Goal: Find specific page/section

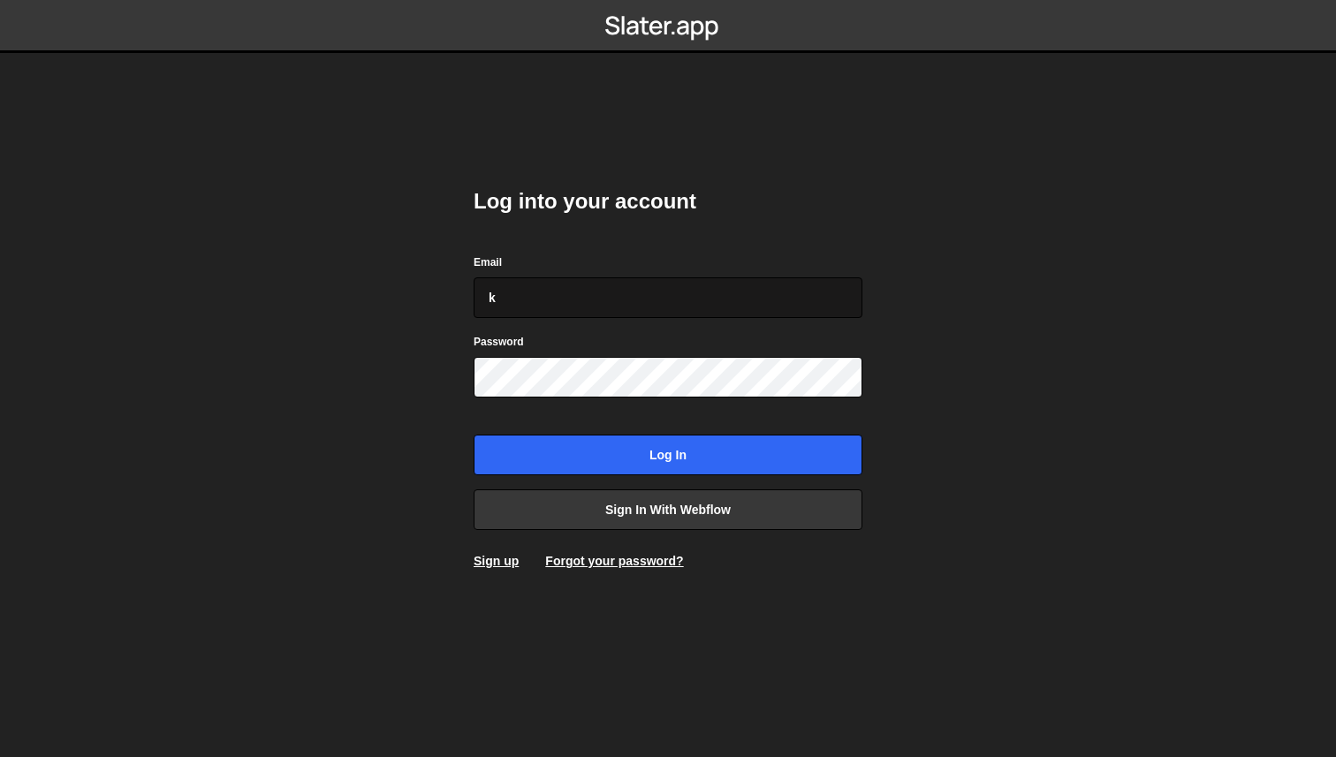
type input "[EMAIL_ADDRESS][DOMAIN_NAME]"
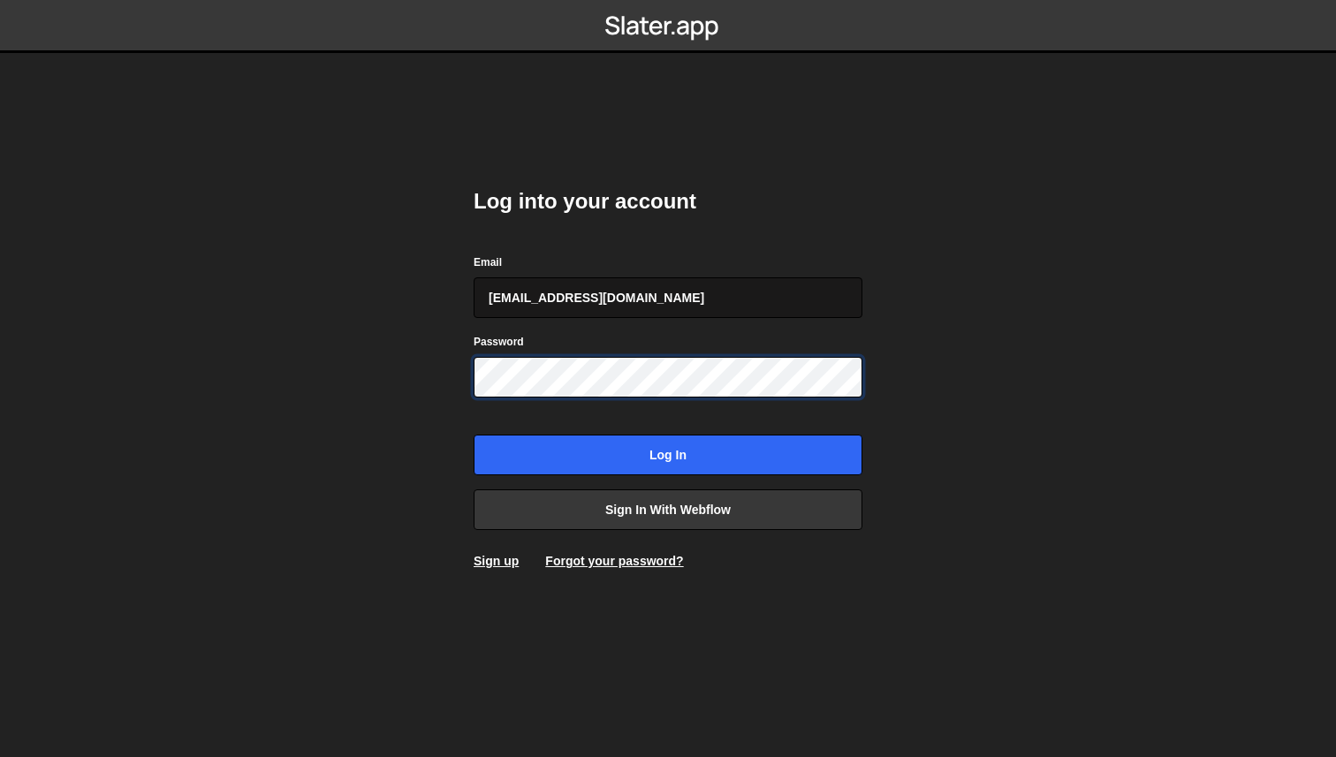
click at [474, 435] on input "Log in" at bounding box center [668, 455] width 389 height 41
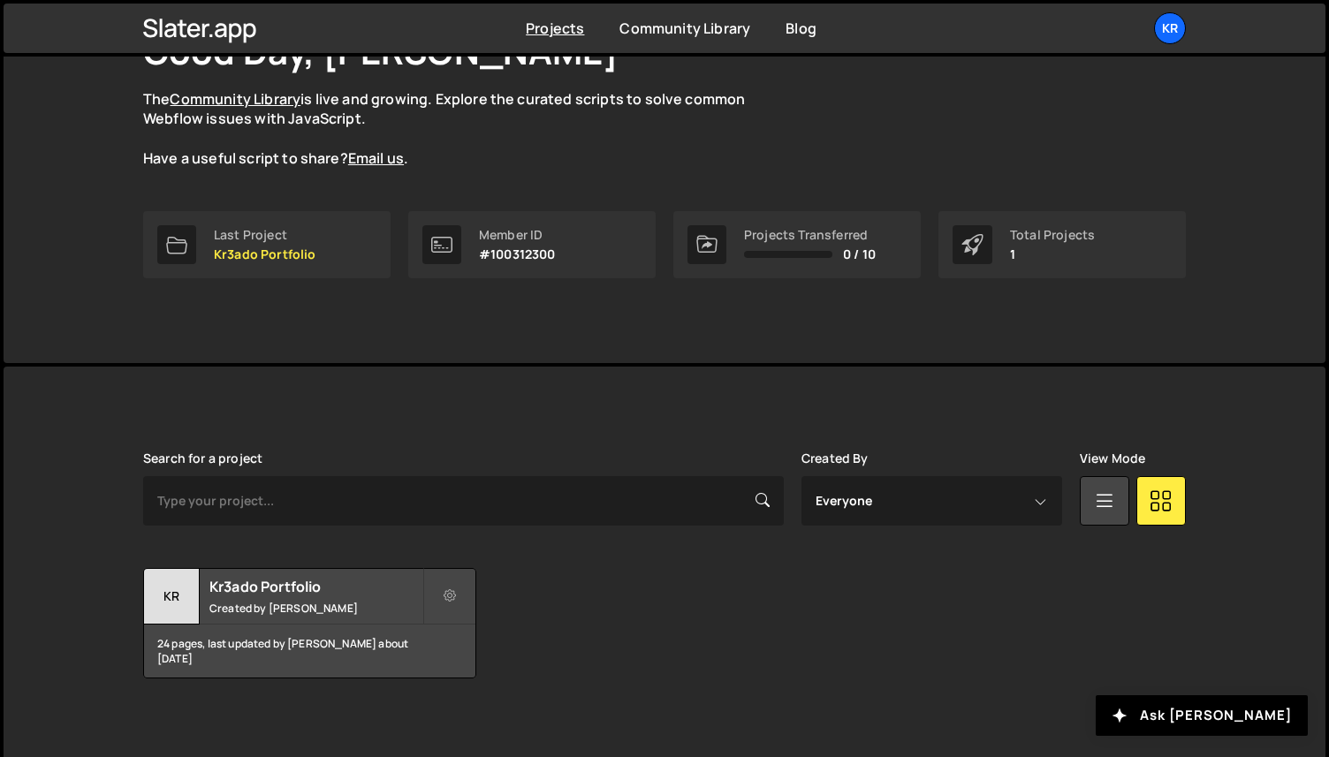
scroll to position [152, 0]
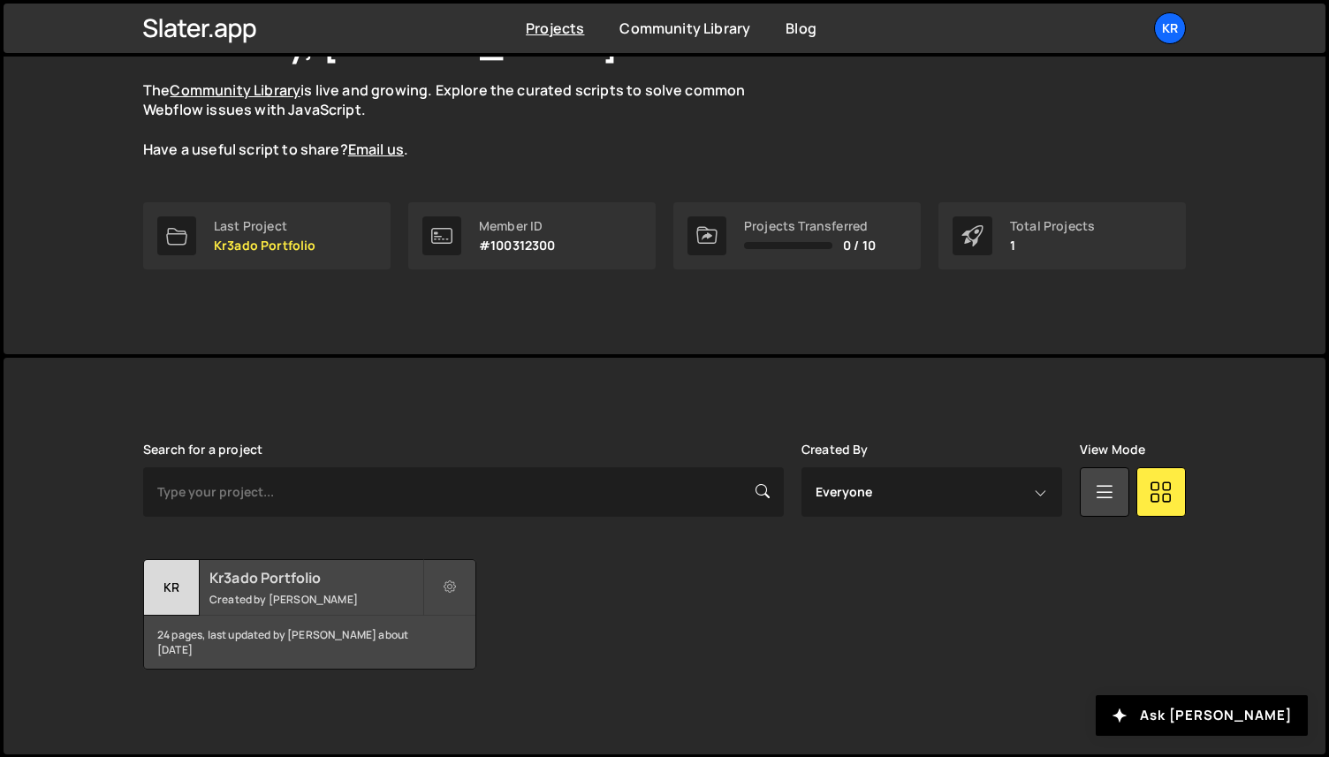
click at [311, 571] on h2 "Kr3ado Portfolio" at bounding box center [315, 577] width 213 height 19
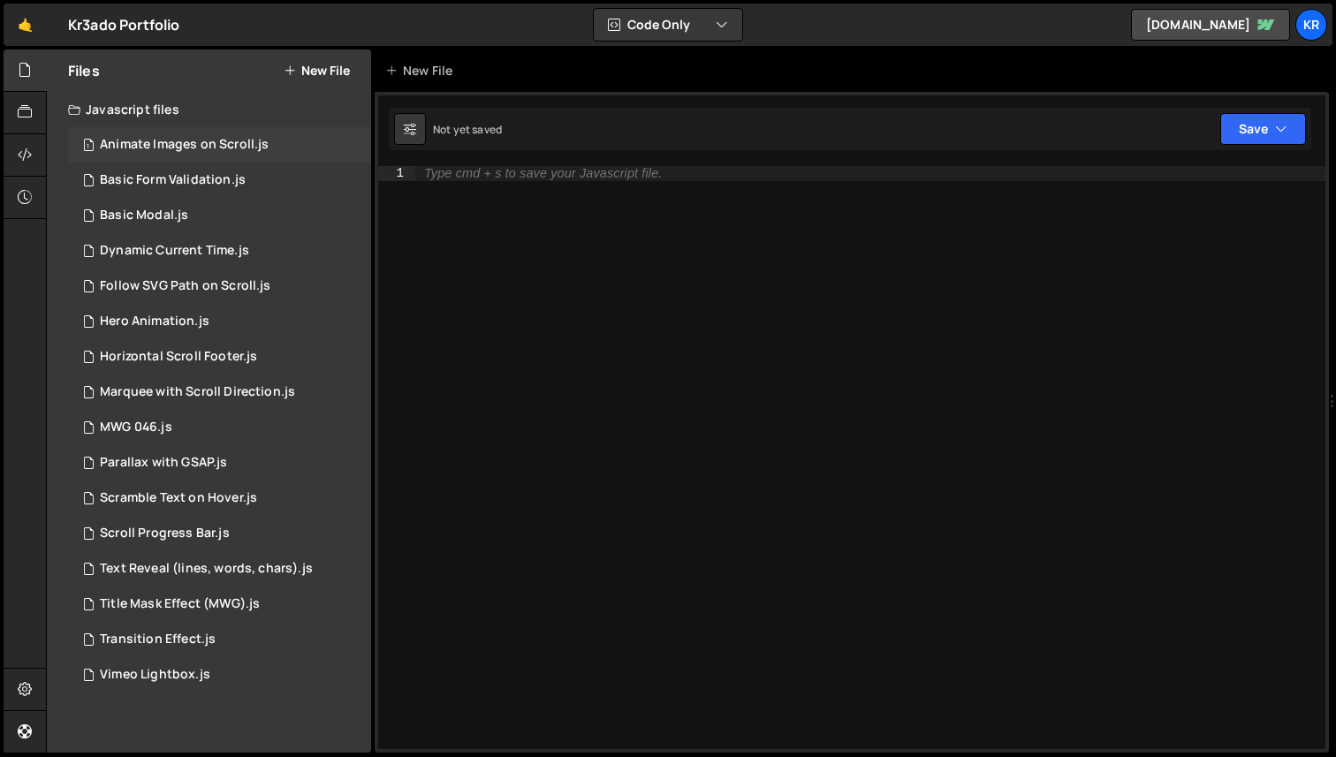
click at [219, 144] on div "Animate Images on Scroll.js" at bounding box center [184, 145] width 169 height 16
